Goal: Information Seeking & Learning: Learn about a topic

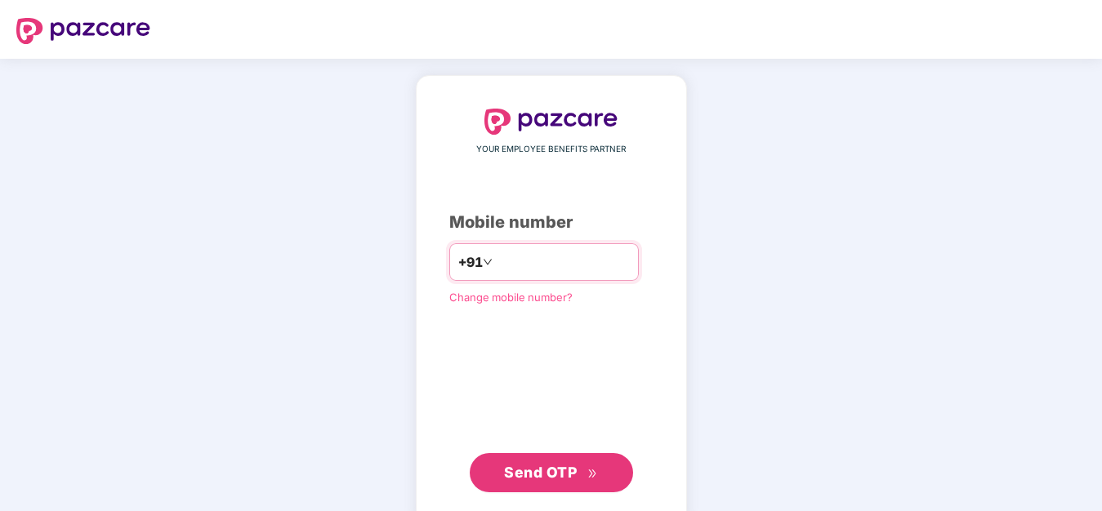
click at [585, 265] on input "number" at bounding box center [563, 262] width 134 height 26
type input "**********"
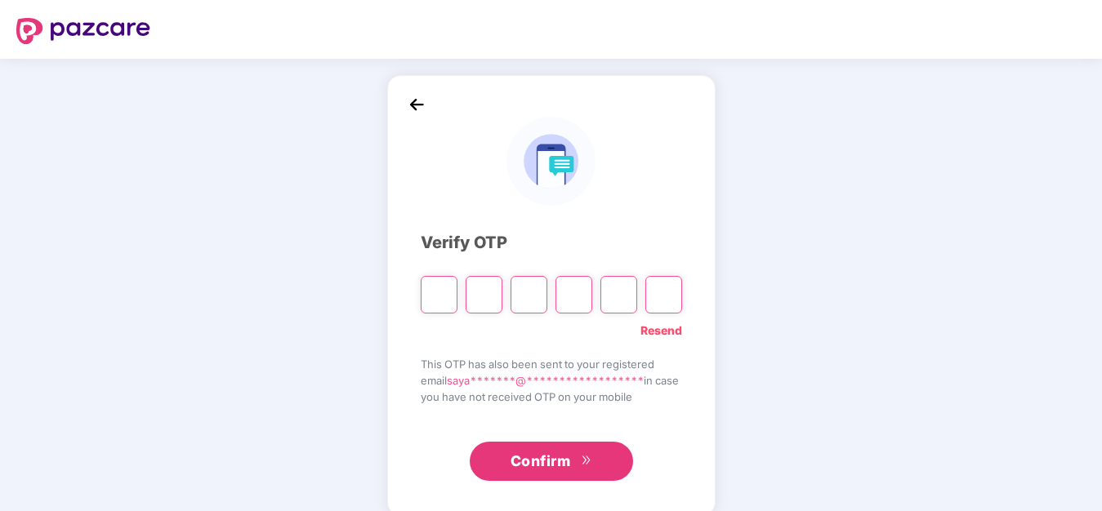
type input "*"
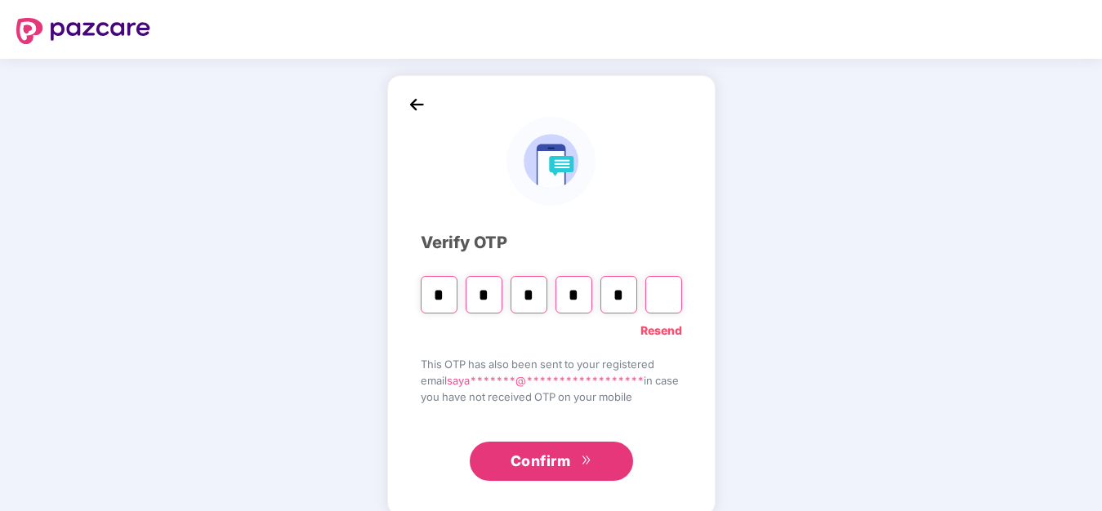
type input "*"
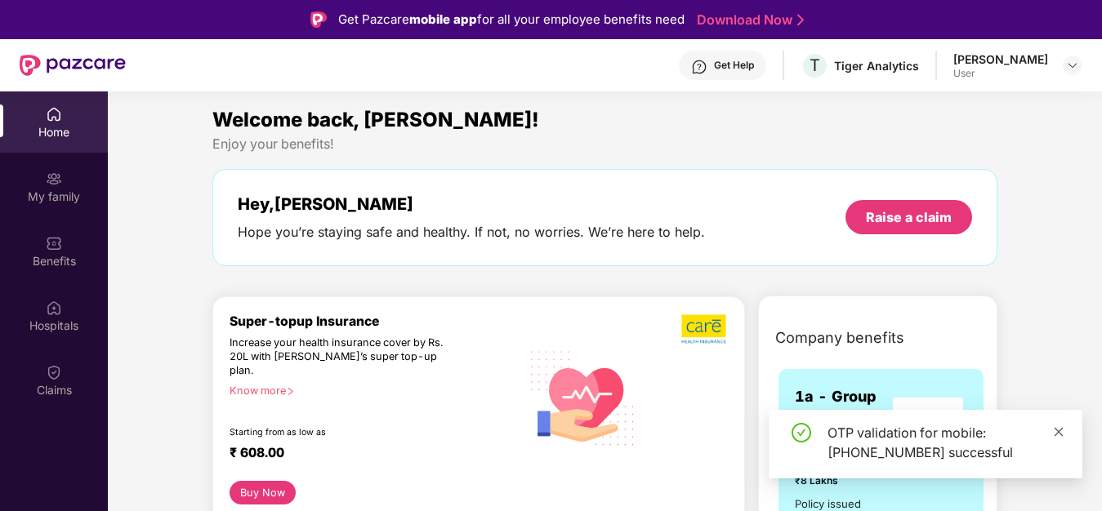
click at [1056, 428] on link at bounding box center [1058, 432] width 11 height 18
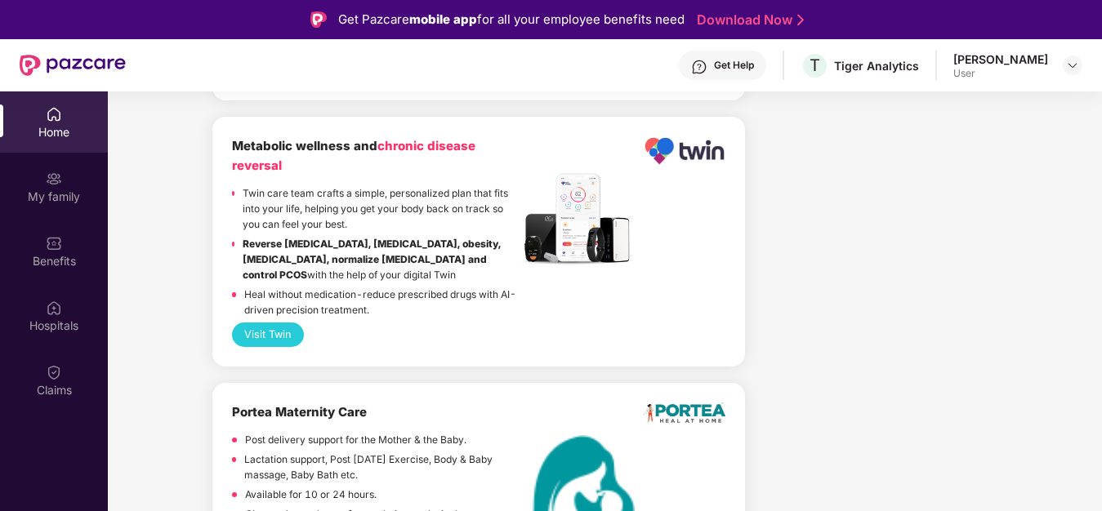
scroll to position [105, 0]
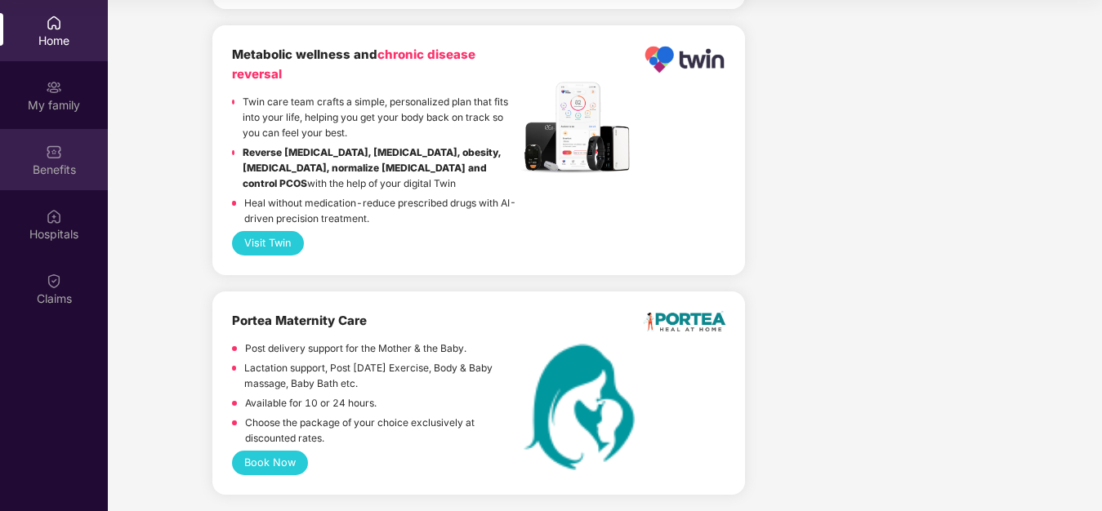
click at [80, 162] on div "Benefits" at bounding box center [54, 170] width 108 height 16
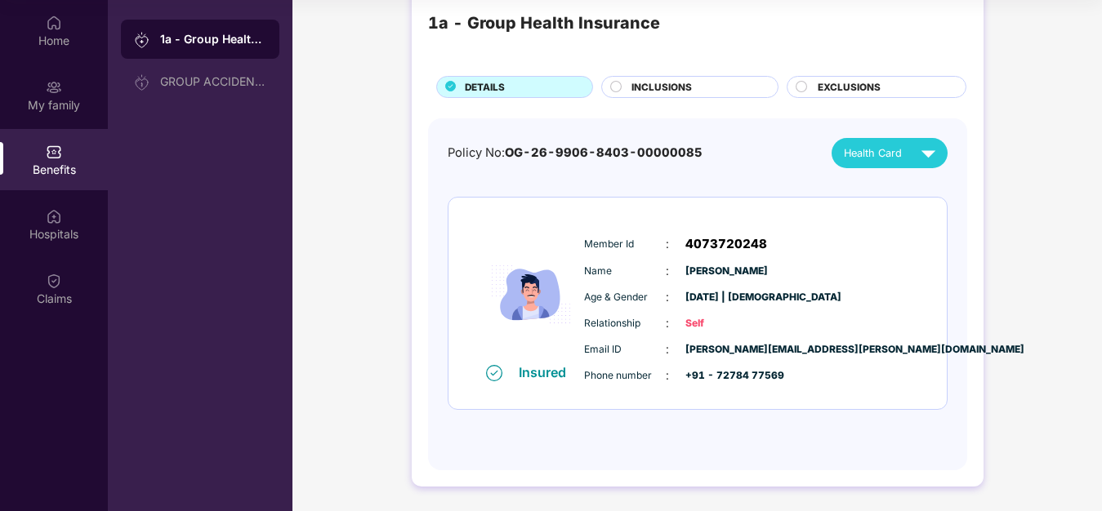
scroll to position [2961, 0]
click at [71, 33] on div "Home" at bounding box center [54, 40] width 108 height 16
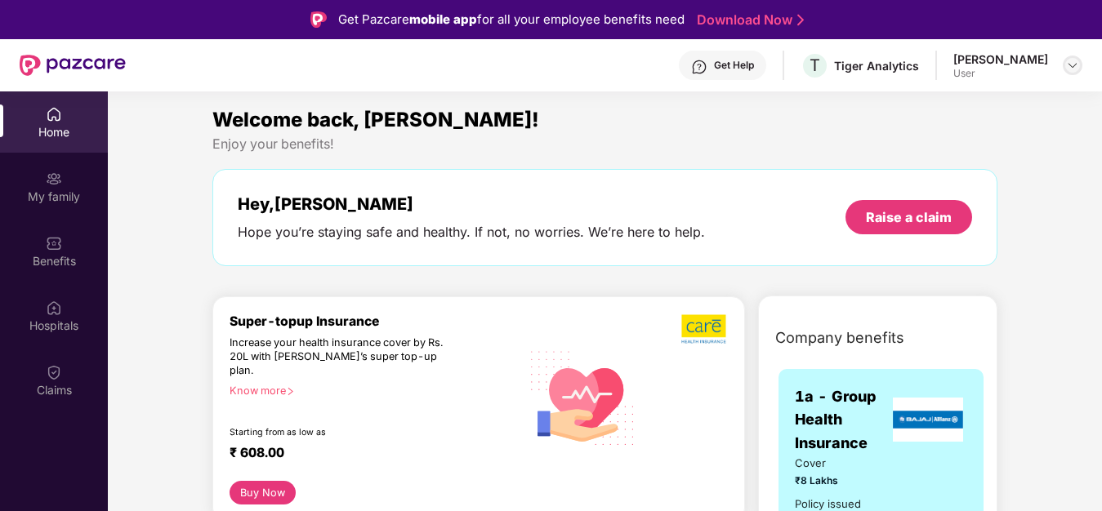
click at [1065, 61] on div at bounding box center [1072, 66] width 20 height 20
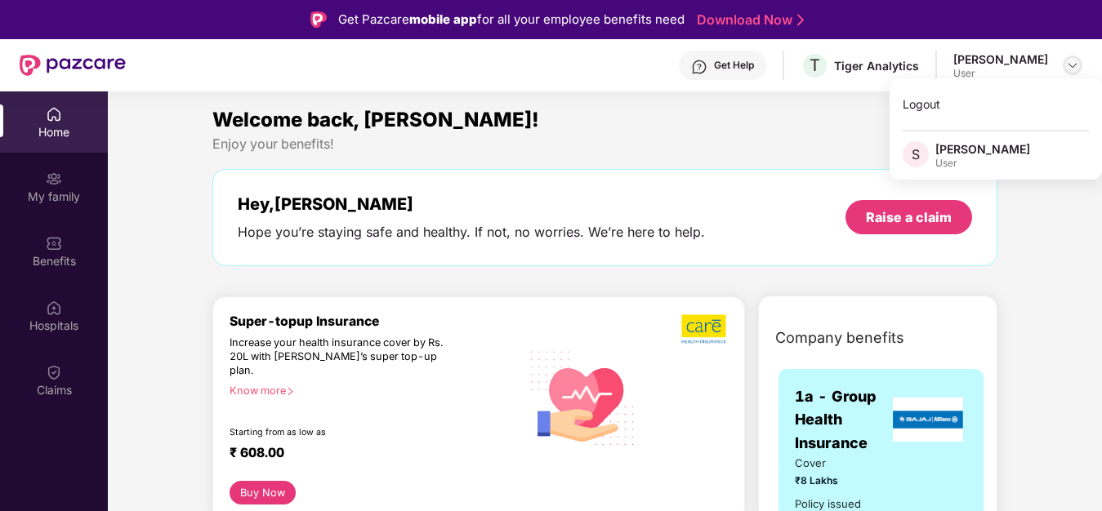
click at [1065, 61] on div at bounding box center [1072, 66] width 20 height 20
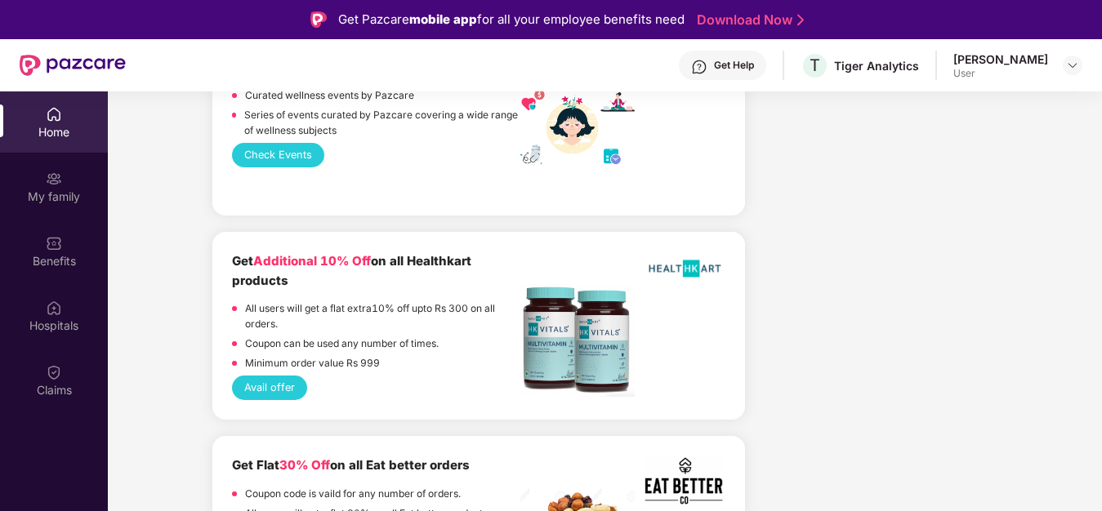
scroll to position [916, 0]
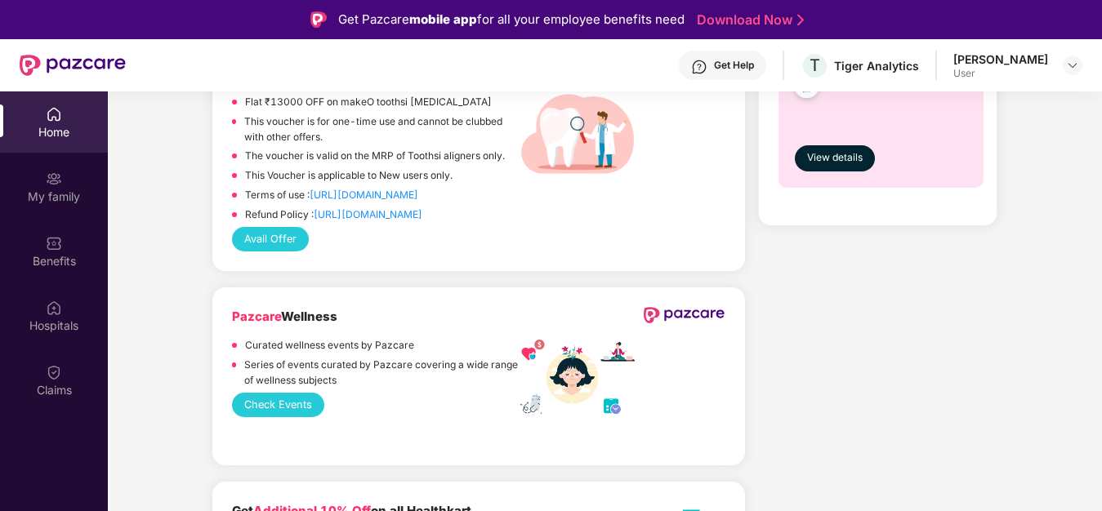
click at [291, 417] on button "Check Events" at bounding box center [277, 405] width 91 height 24
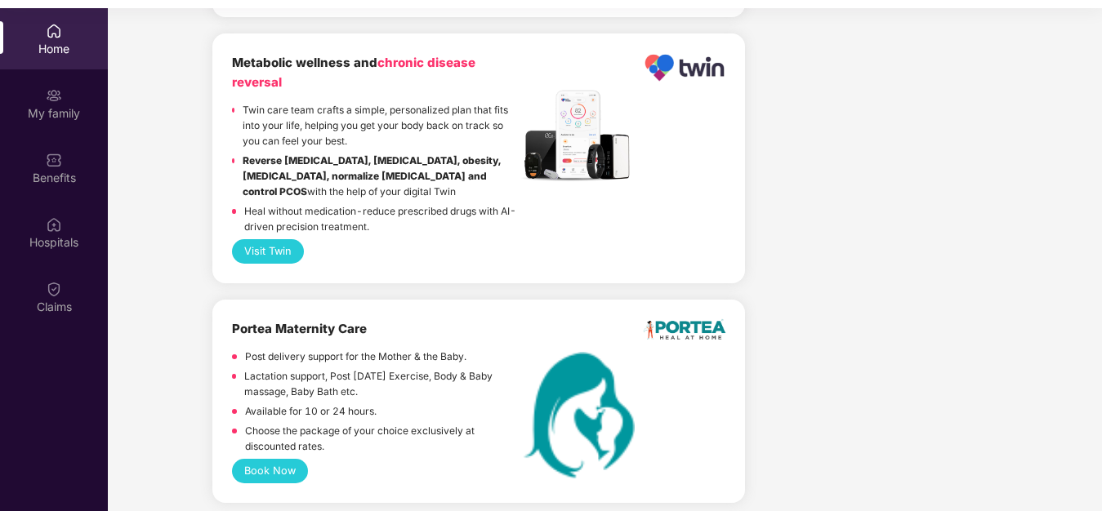
scroll to position [105, 0]
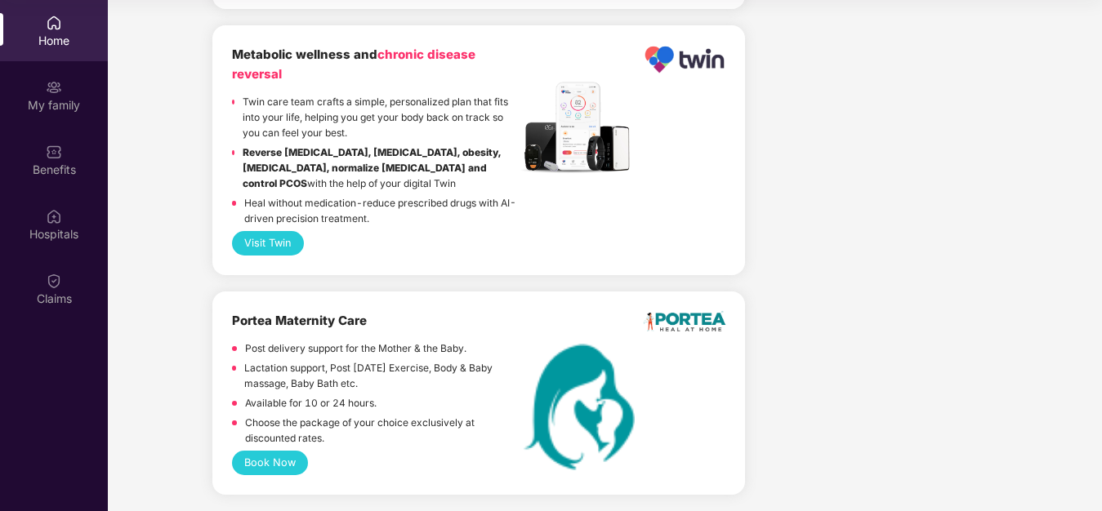
drag, startPoint x: 1082, startPoint y: 443, endPoint x: 1091, endPoint y: 403, distance: 41.0
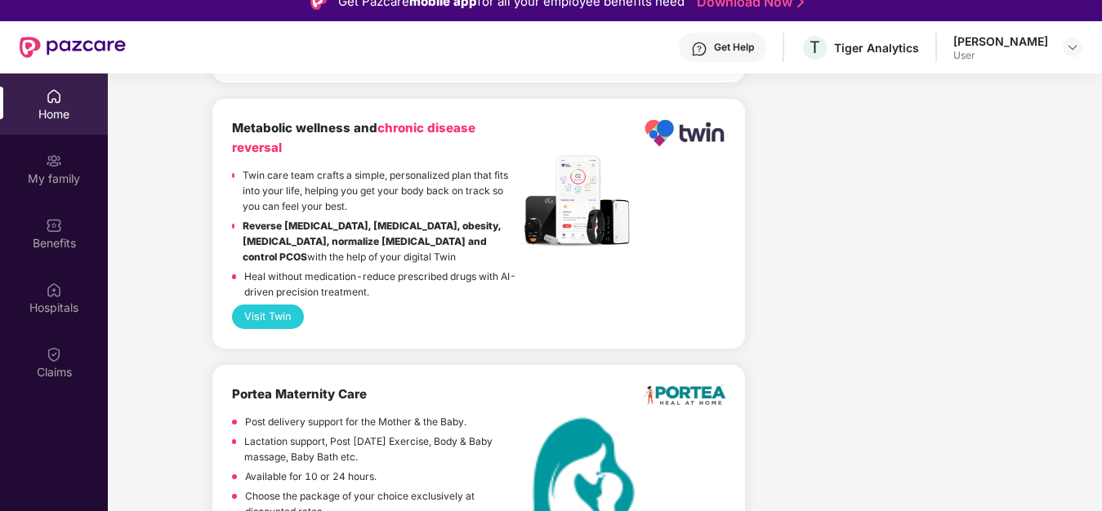
scroll to position [0, 0]
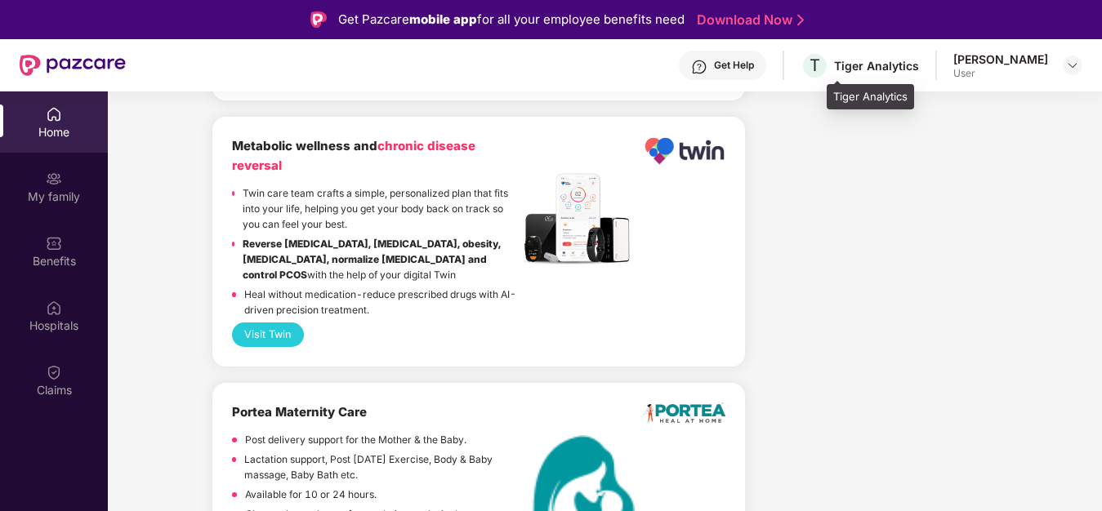
click at [919, 59] on div "Tiger Analytics" at bounding box center [876, 66] width 85 height 16
click at [1047, 72] on div "User" at bounding box center [1000, 73] width 95 height 13
click at [1062, 69] on div "[PERSON_NAME] User" at bounding box center [1017, 65] width 129 height 29
click at [1072, 65] on img at bounding box center [1072, 65] width 13 height 13
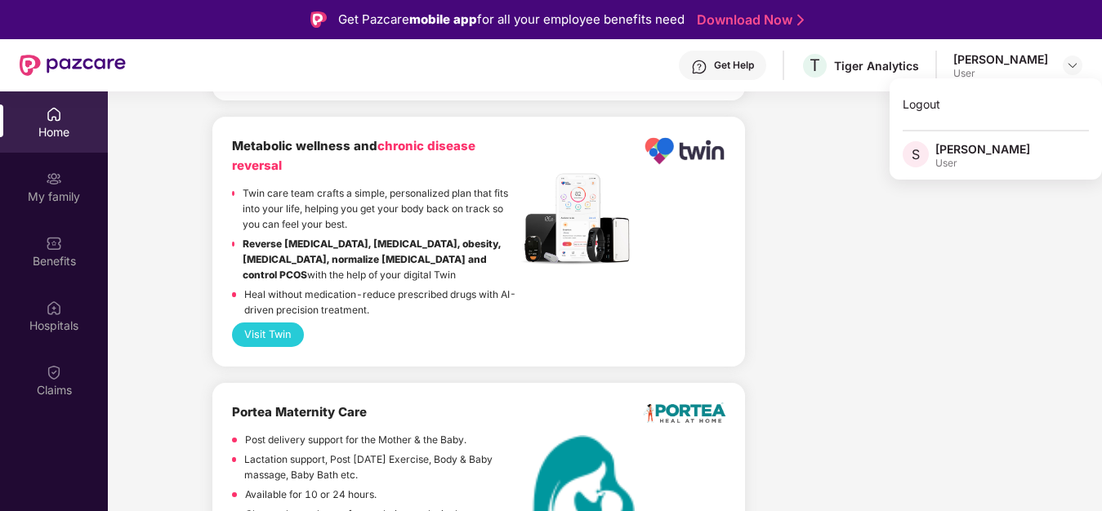
click at [43, 130] on div "Home" at bounding box center [54, 132] width 108 height 16
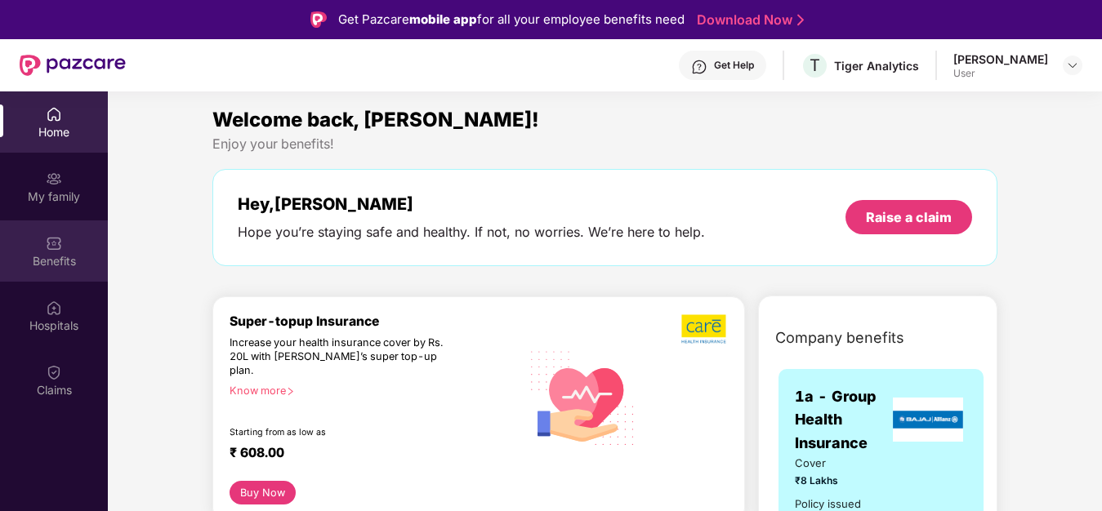
click at [64, 234] on div "Benefits" at bounding box center [54, 250] width 108 height 61
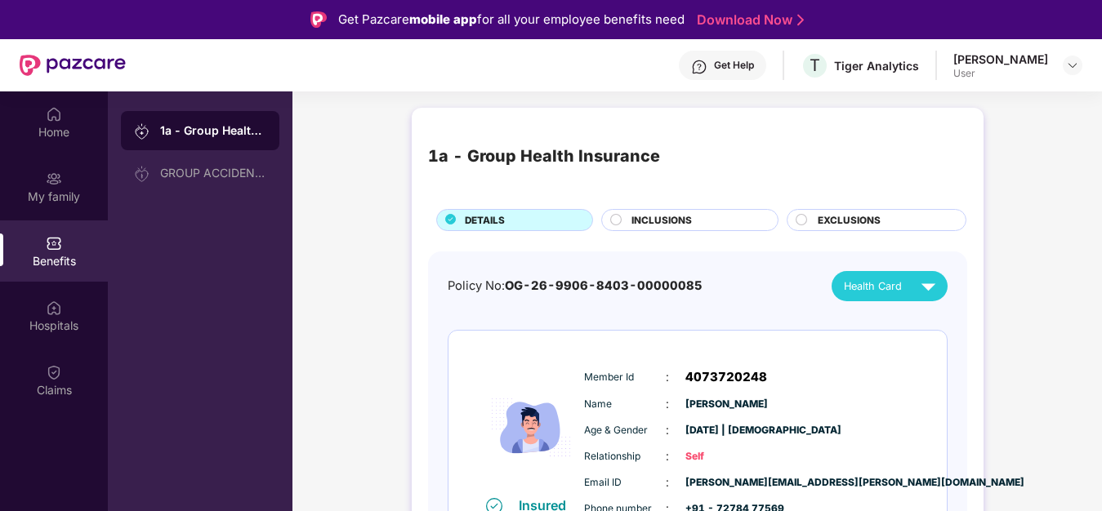
scroll to position [28, 0]
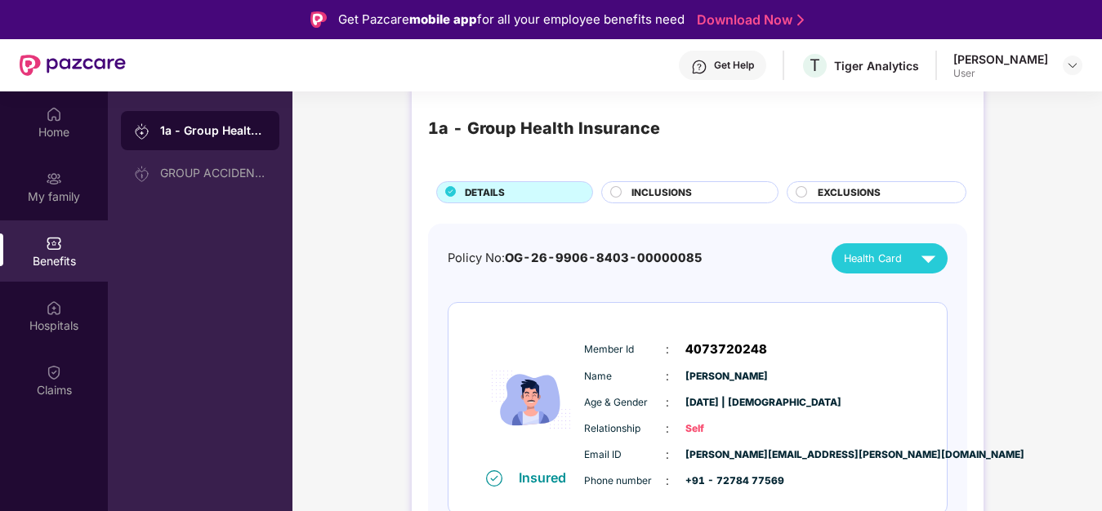
click at [821, 202] on div "EXCLUSIONS" at bounding box center [883, 193] width 149 height 17
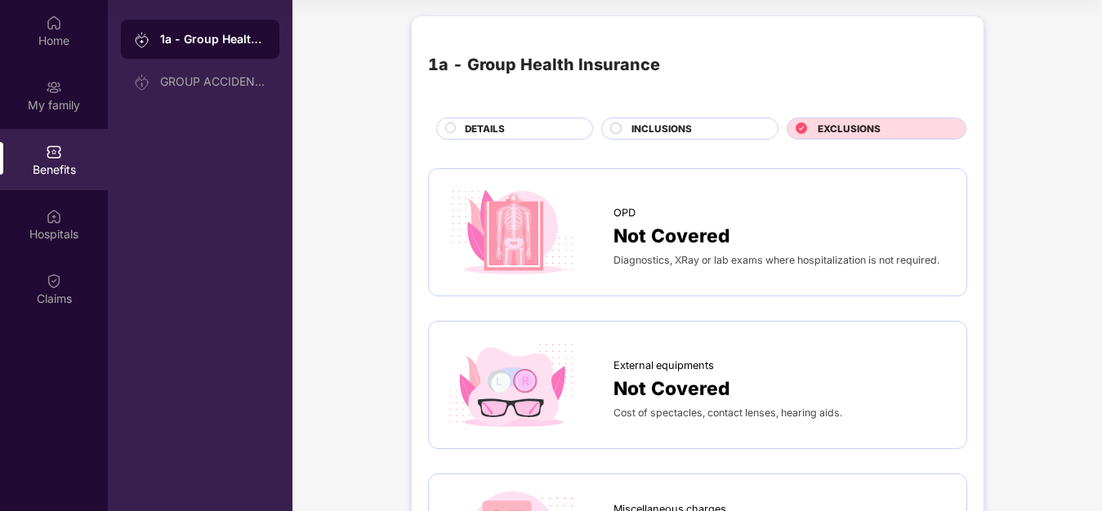
scroll to position [0, 0]
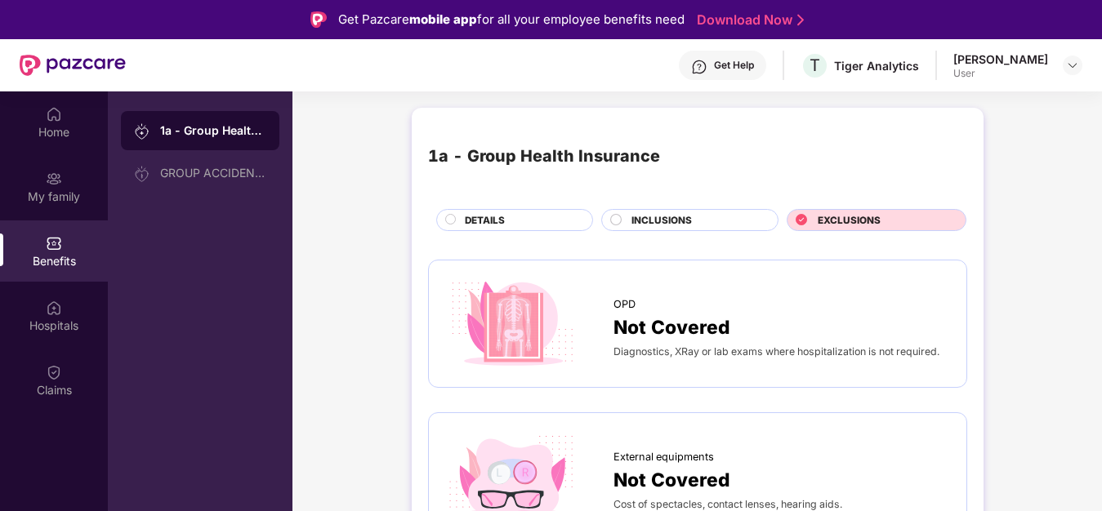
click at [704, 230] on div "INCLUSIONS" at bounding box center [696, 221] width 146 height 17
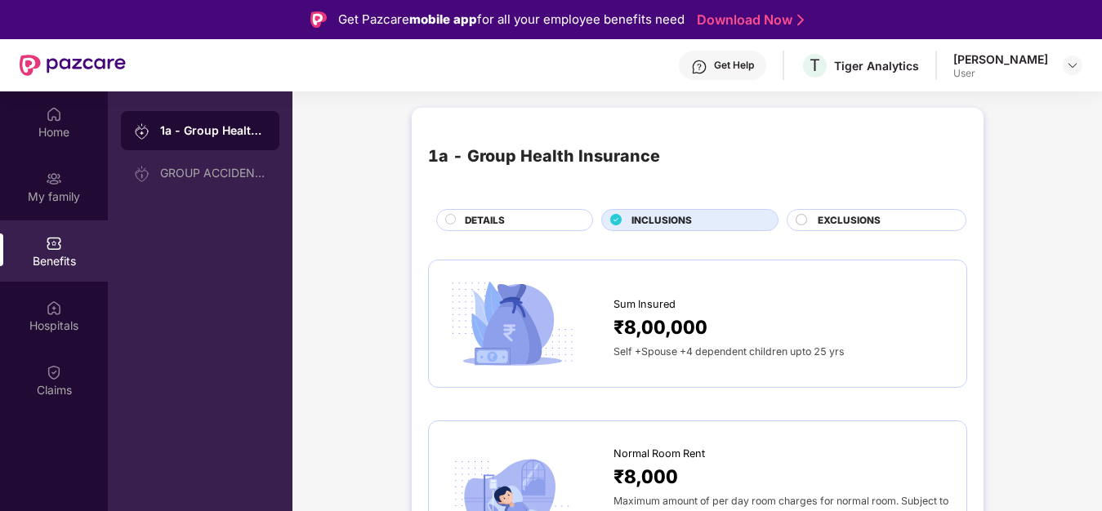
click at [706, 220] on div "INCLUSIONS" at bounding box center [696, 221] width 146 height 17
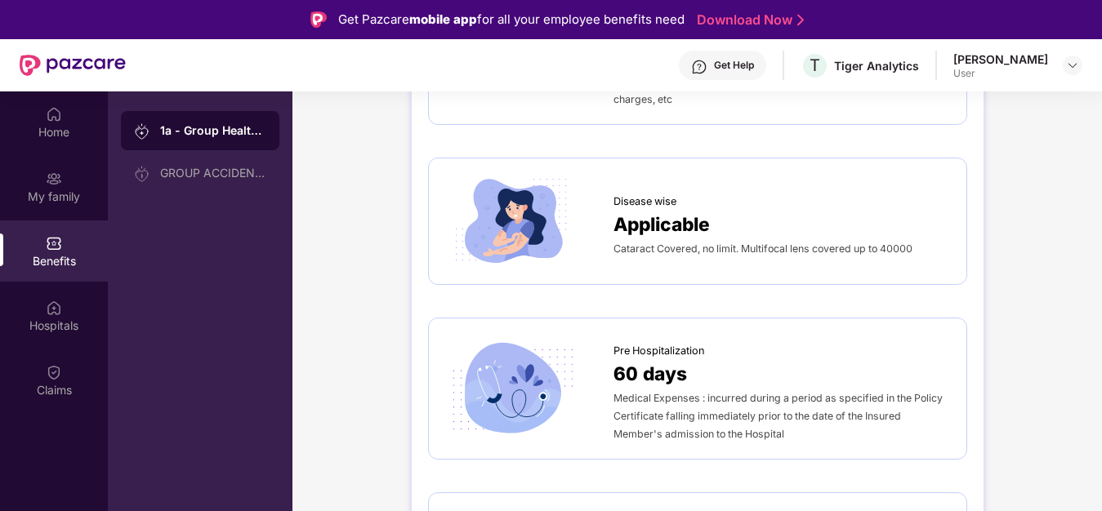
scroll to position [833, 0]
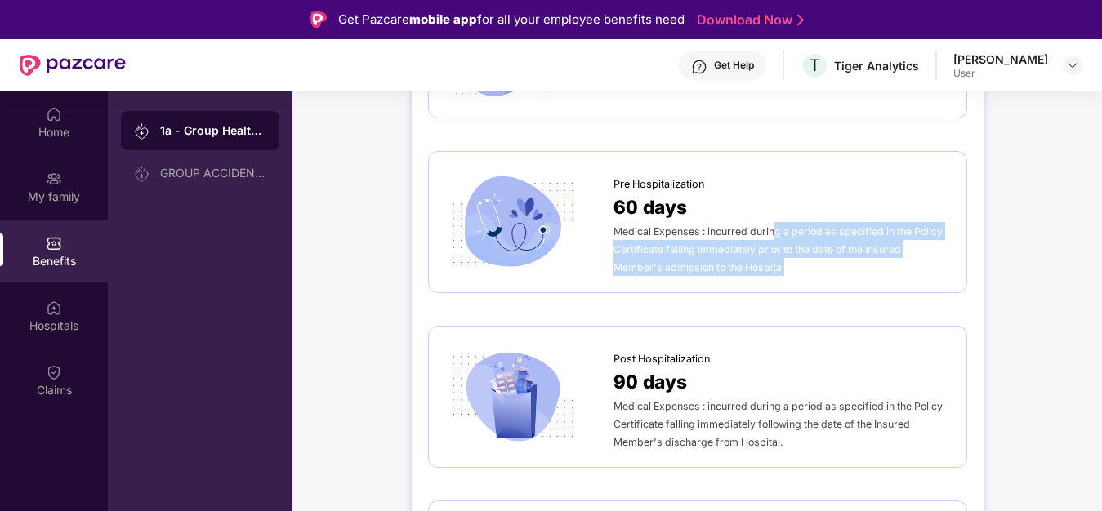
drag, startPoint x: 770, startPoint y: 210, endPoint x: 906, endPoint y: 269, distance: 148.5
click at [906, 269] on div "Pre Hospitalization 60 days Medical Expenses : incurred during a period as spec…" at bounding box center [697, 222] width 539 height 142
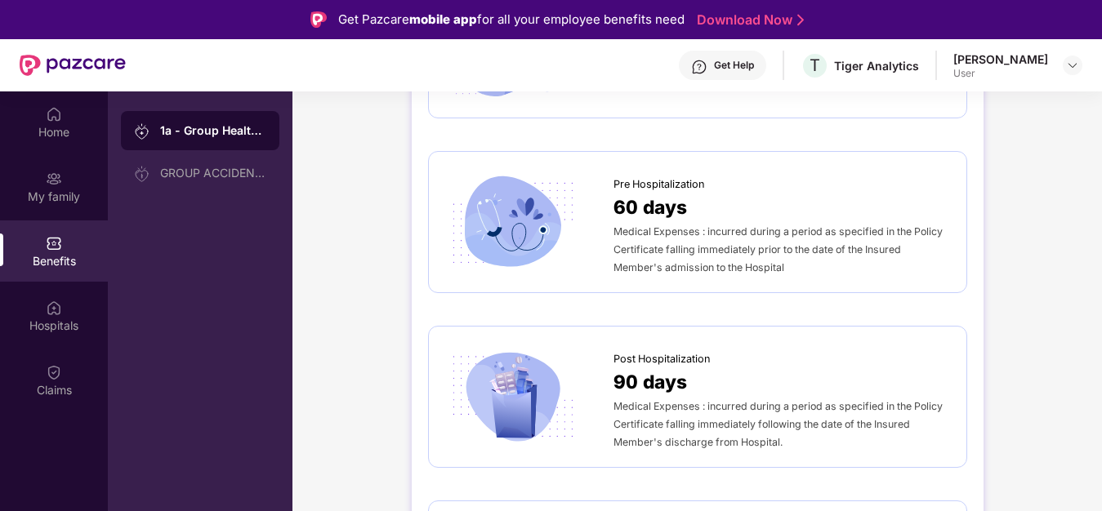
click at [906, 269] on div "Pre Hospitalization 60 days Medical Expenses : incurred during a period as spec…" at bounding box center [697, 222] width 539 height 142
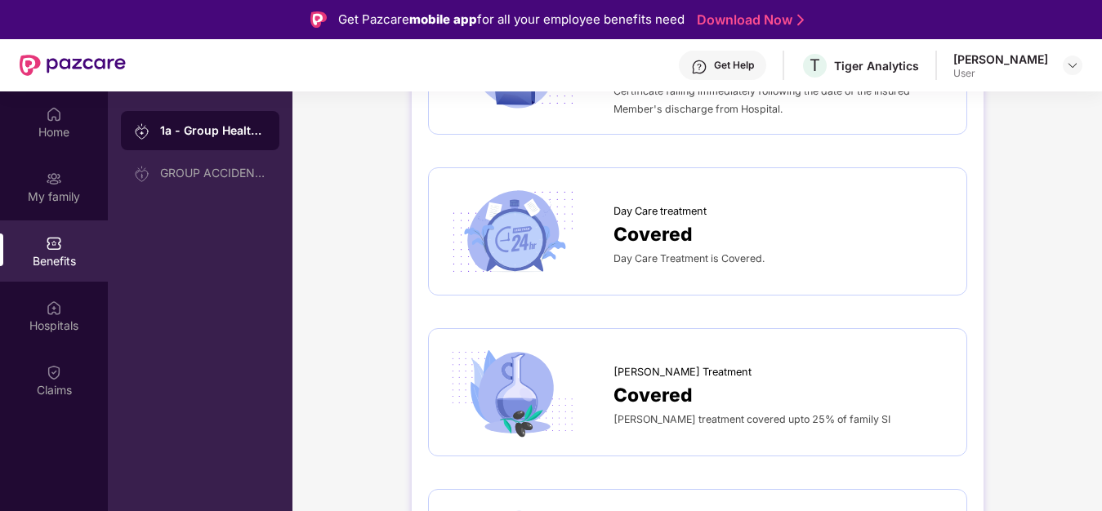
scroll to position [1083, 0]
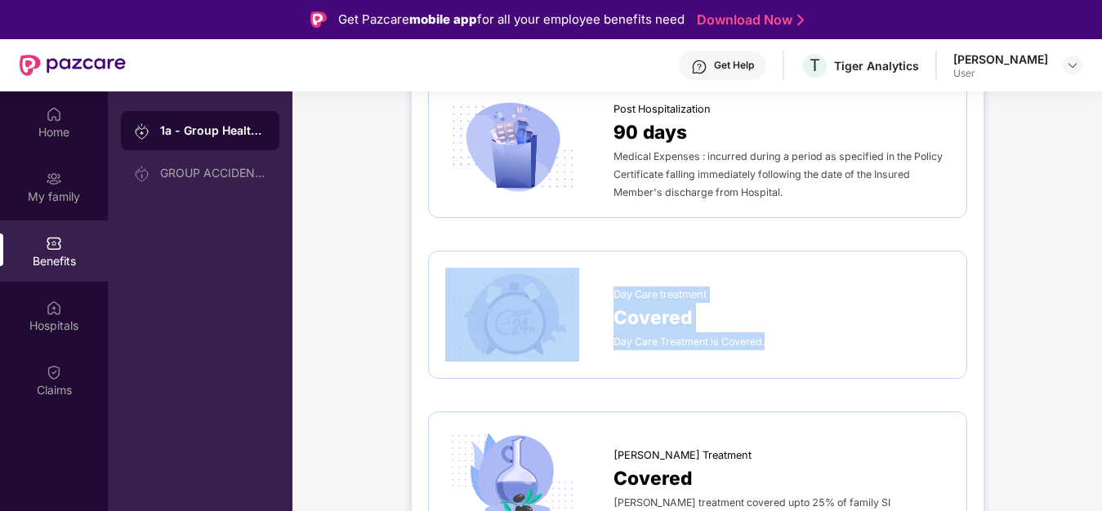
drag, startPoint x: 853, startPoint y: 327, endPoint x: 599, endPoint y: 269, distance: 261.1
click at [590, 275] on div "Day Care treatment Covered Day Care Treatment is Covered." at bounding box center [697, 315] width 505 height 94
click at [859, 332] on div "Day Care Treatment is Covered." at bounding box center [781, 341] width 336 height 18
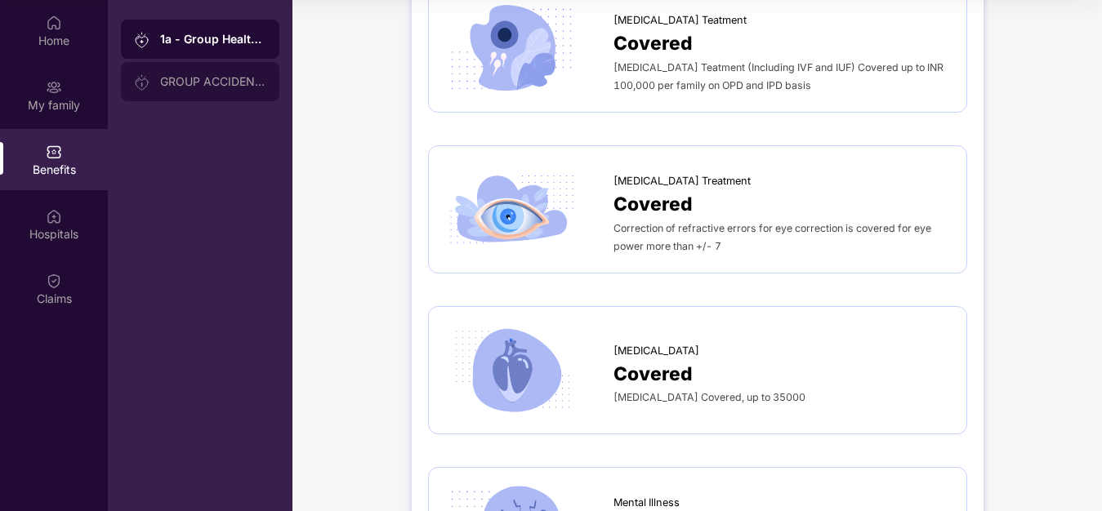
scroll to position [3969, 0]
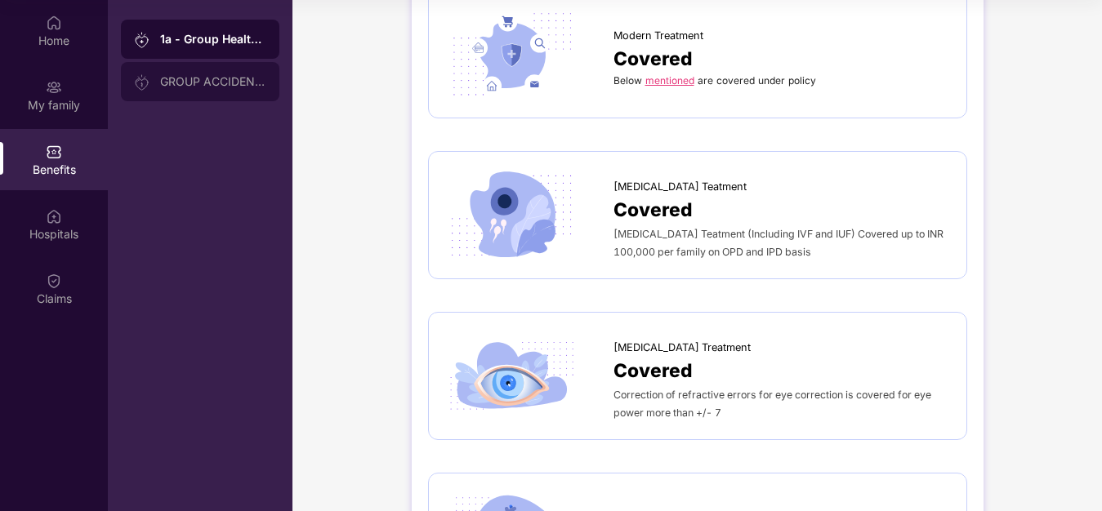
click at [230, 75] on div "GROUP ACCIDENTAL INSURANCE" at bounding box center [213, 81] width 106 height 13
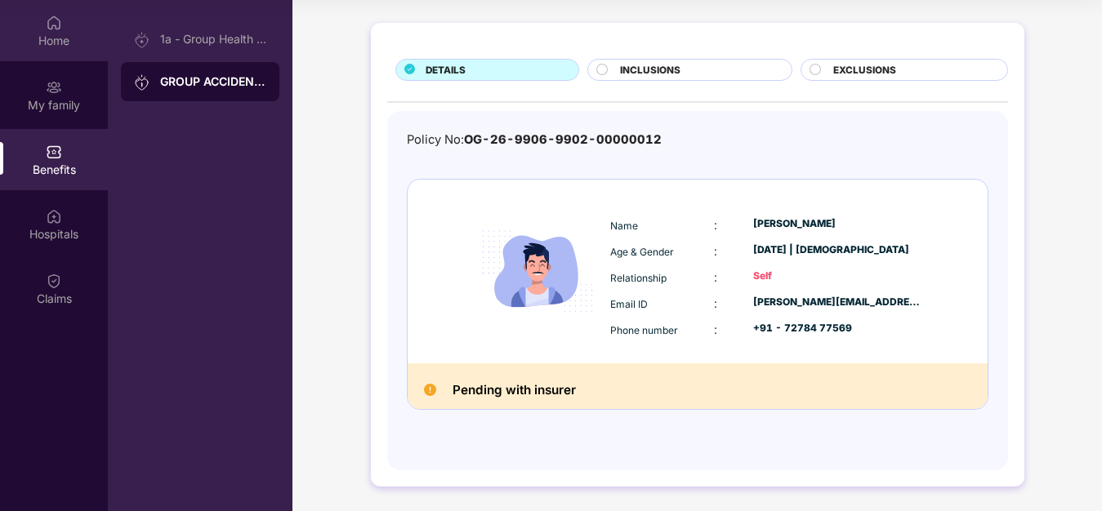
click at [40, 32] on div "Home" at bounding box center [54, 40] width 108 height 16
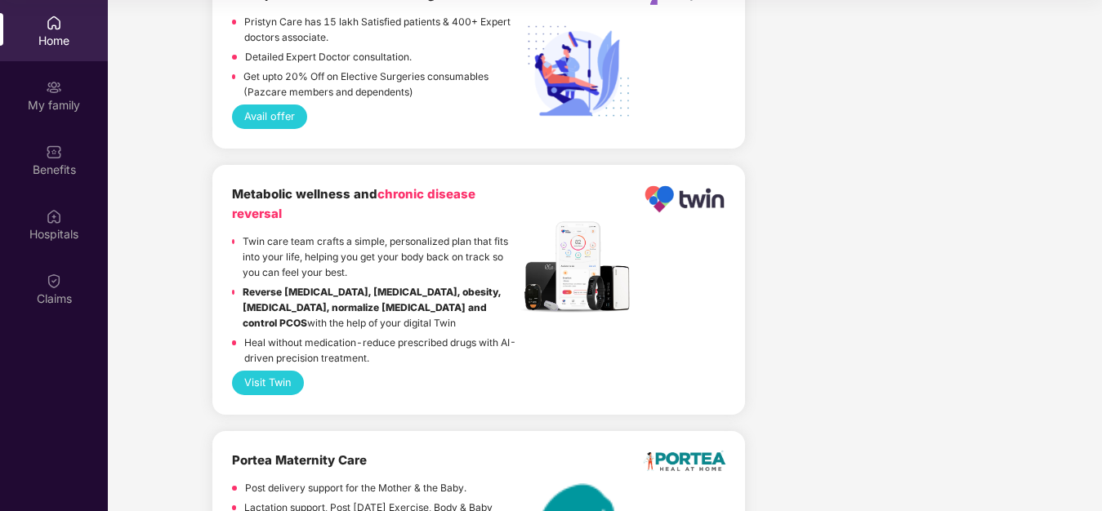
scroll to position [3461, 0]
